Goal: Transaction & Acquisition: Download file/media

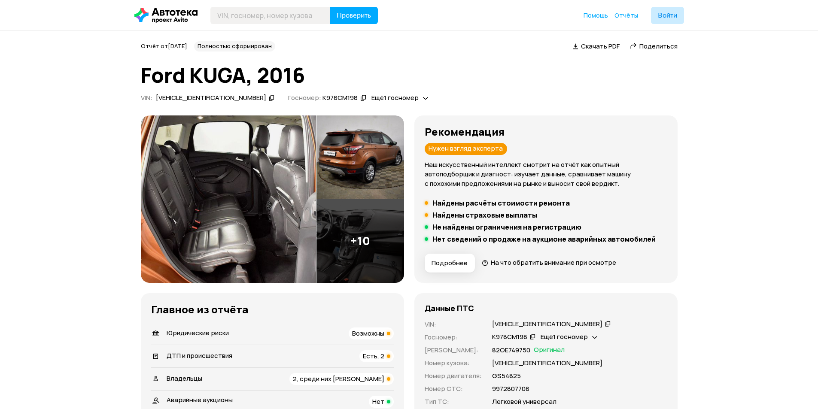
click at [290, 173] on img at bounding box center [228, 198] width 175 height 167
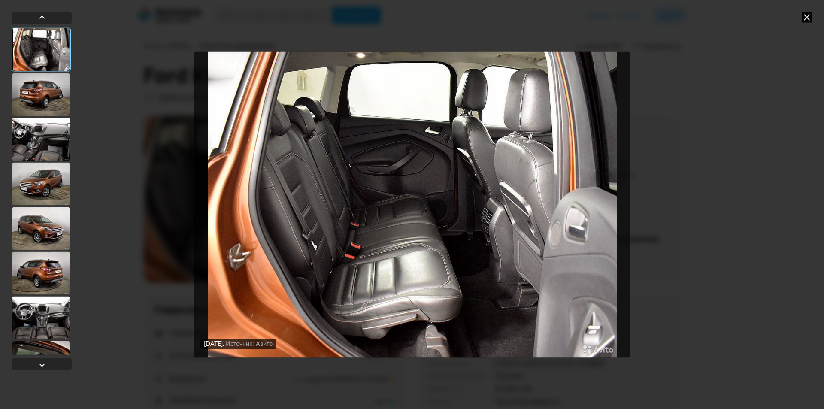
drag, startPoint x: 43, startPoint y: 139, endPoint x: 38, endPoint y: 179, distance: 40.7
click at [37, 173] on div at bounding box center [42, 190] width 60 height 327
click at [38, 179] on div at bounding box center [41, 183] width 58 height 43
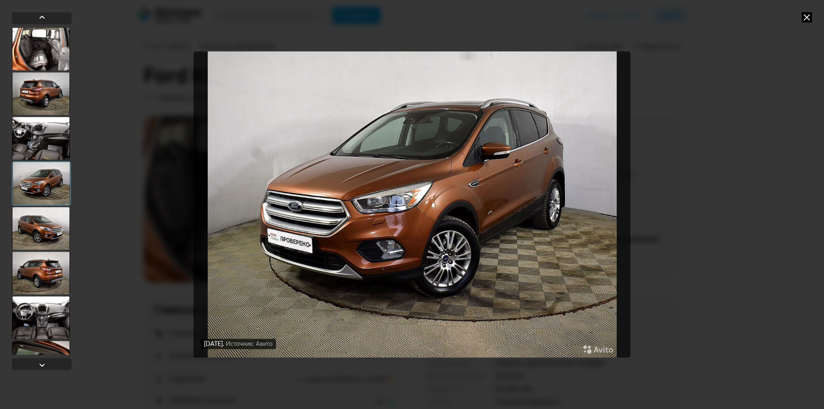
click at [44, 86] on div at bounding box center [41, 93] width 58 height 43
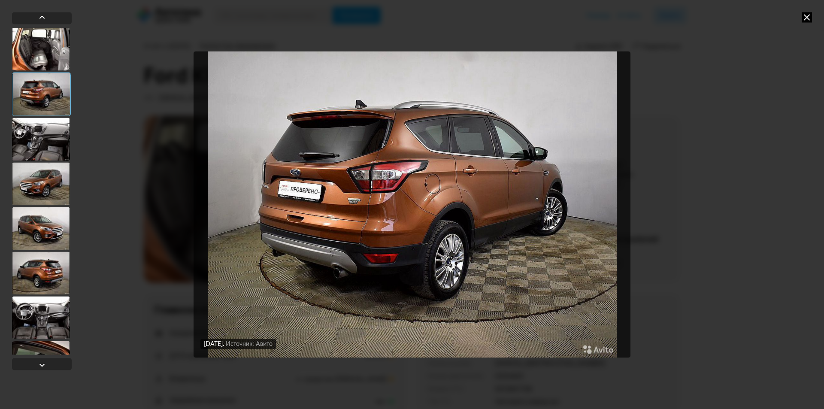
click at [44, 117] on div at bounding box center [42, 190] width 60 height 327
click at [53, 151] on div at bounding box center [41, 139] width 58 height 43
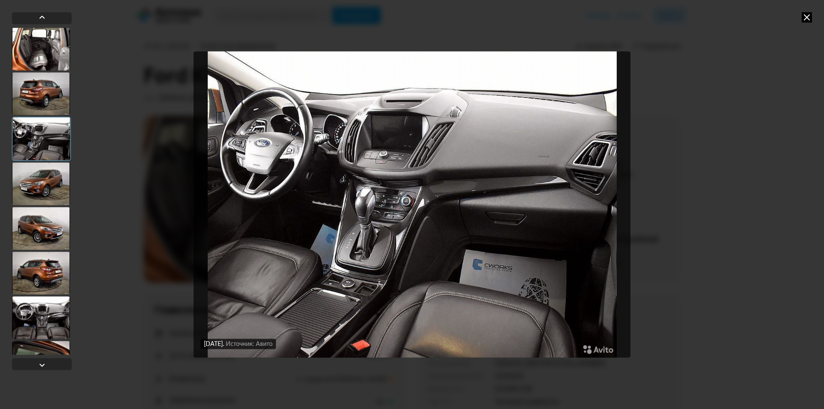
click at [805, 15] on icon at bounding box center [807, 17] width 10 height 10
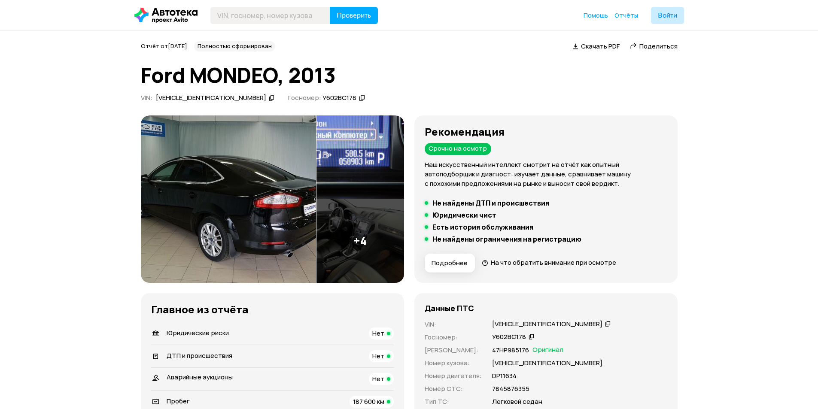
click at [582, 46] on span "Скачать PDF" at bounding box center [600, 46] width 39 height 9
